Goal: Use online tool/utility: Utilize a website feature to perform a specific function

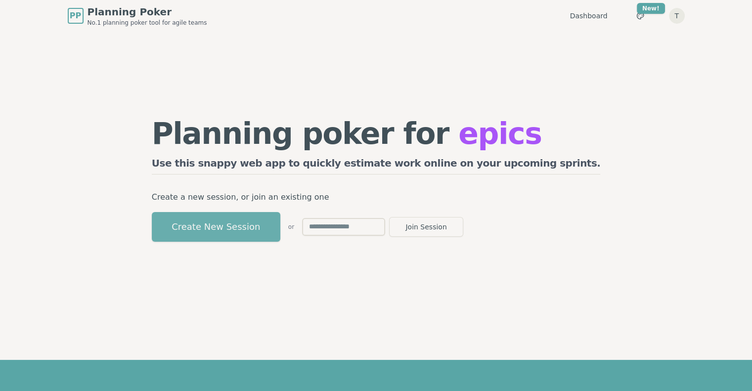
click at [280, 229] on button "Create New Session" at bounding box center [216, 227] width 129 height 30
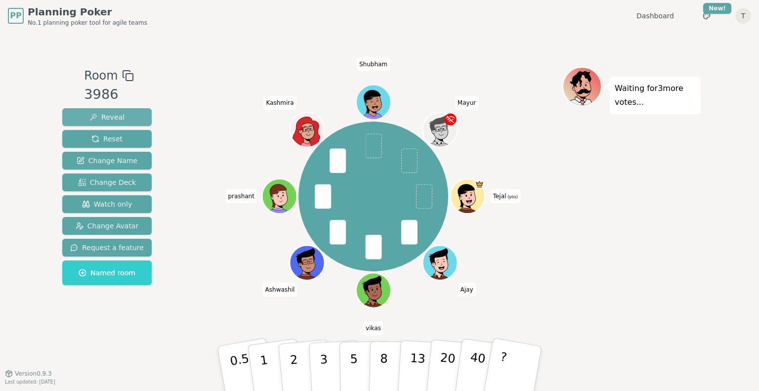
click at [110, 117] on span "Reveal" at bounding box center [106, 117] width 35 height 10
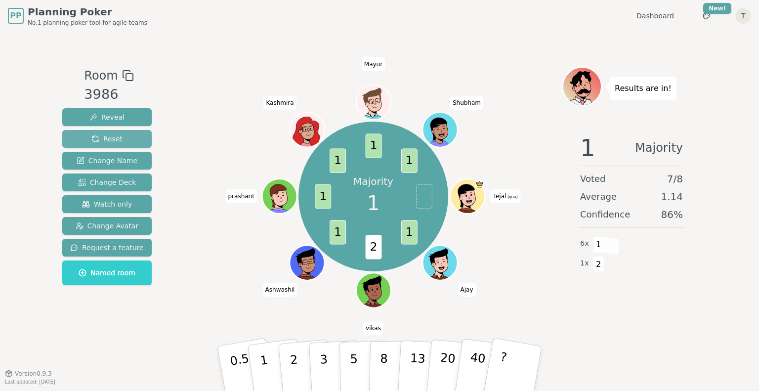
click at [101, 130] on button "Reset" at bounding box center [106, 139] width 89 height 18
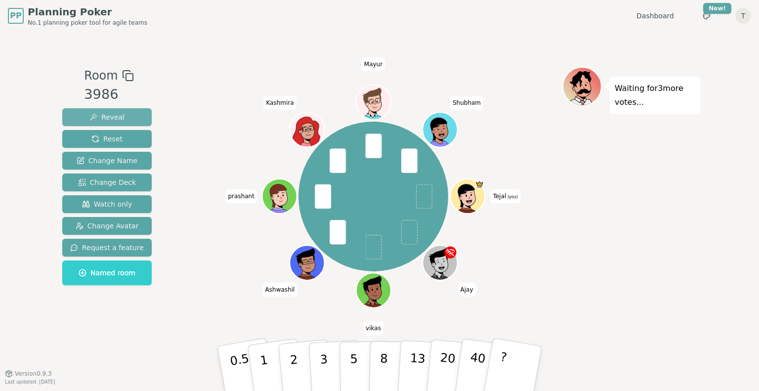
click at [91, 117] on span "Reveal" at bounding box center [106, 117] width 35 height 10
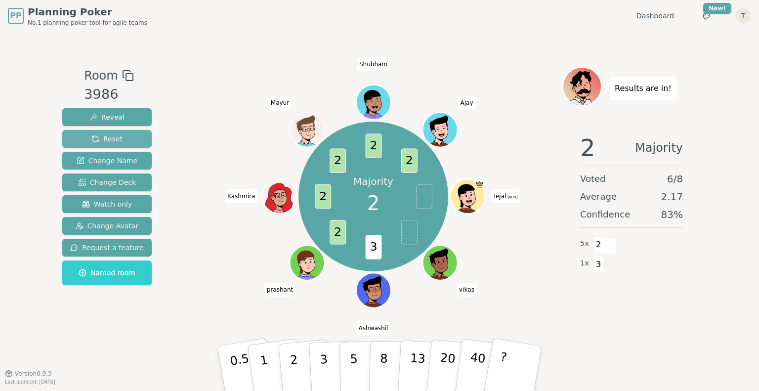
click at [122, 135] on button "Reset" at bounding box center [106, 139] width 89 height 18
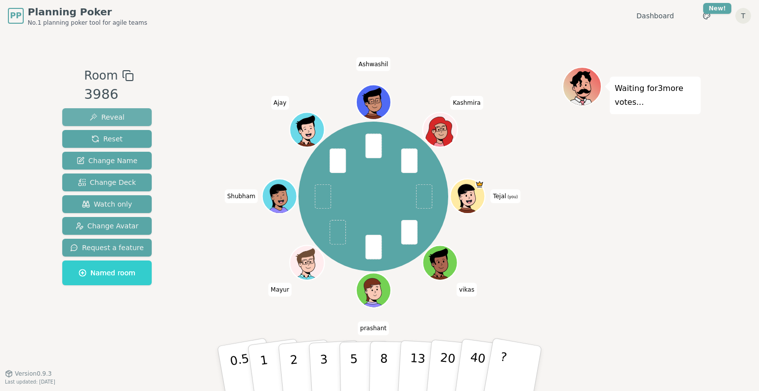
click at [91, 117] on span "Reveal" at bounding box center [106, 117] width 35 height 10
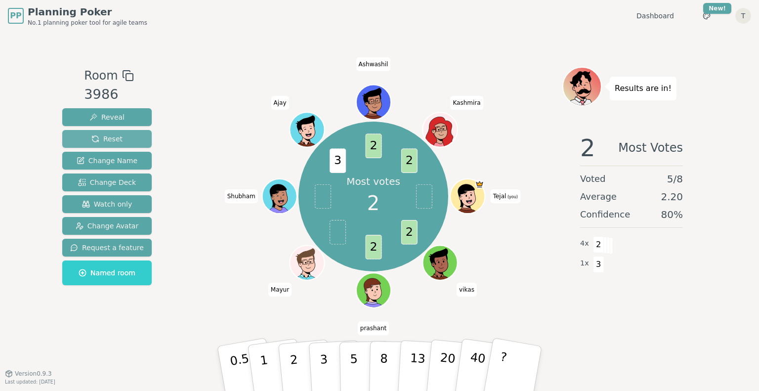
click at [115, 136] on span "Reset" at bounding box center [106, 139] width 31 height 10
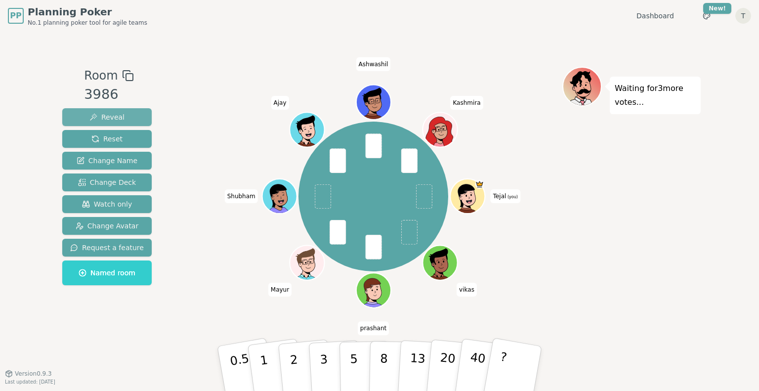
click at [118, 114] on span "Reveal" at bounding box center [106, 117] width 35 height 10
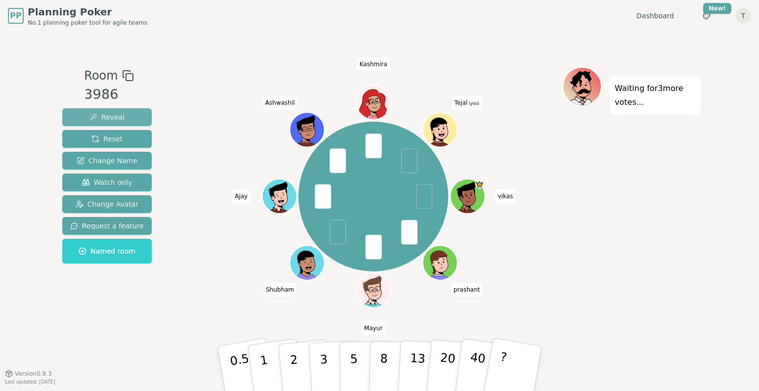
click at [83, 115] on button "Reveal" at bounding box center [106, 117] width 89 height 18
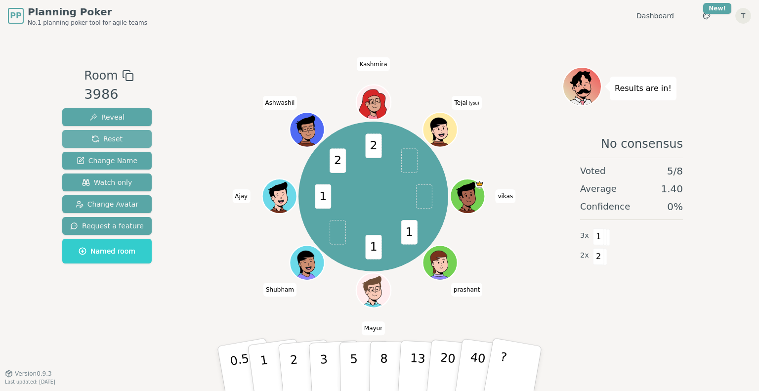
click at [103, 137] on span "Reset" at bounding box center [106, 139] width 31 height 10
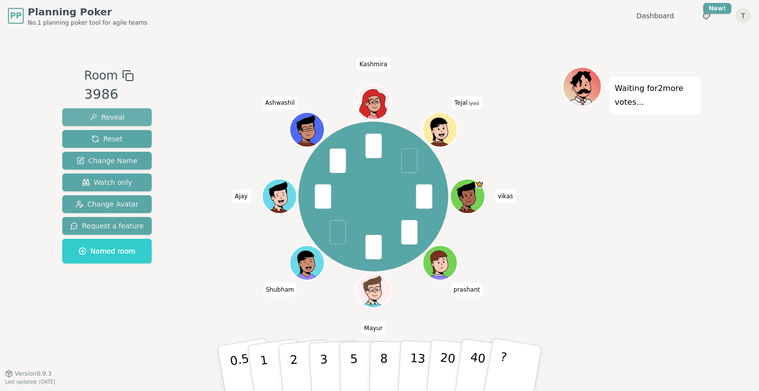
click at [115, 114] on span "Reveal" at bounding box center [106, 117] width 35 height 10
